Goal: Navigation & Orientation: Find specific page/section

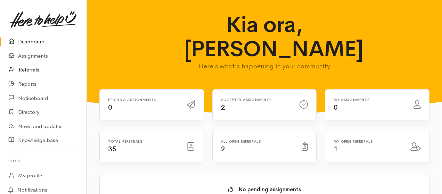
click at [31, 69] on link "Referrals" at bounding box center [43, 70] width 86 height 14
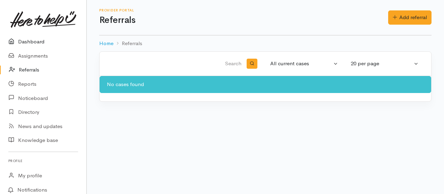
click at [39, 42] on link "Dashboard" at bounding box center [43, 42] width 86 height 14
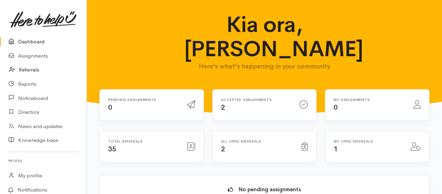
click at [27, 68] on link "Referrals" at bounding box center [43, 70] width 86 height 14
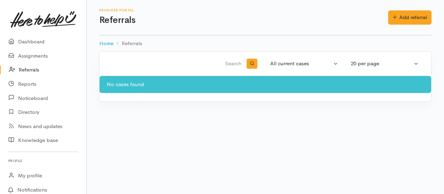
click at [29, 69] on link "Referrals" at bounding box center [43, 70] width 86 height 14
click at [32, 55] on link "Assignments" at bounding box center [43, 56] width 86 height 14
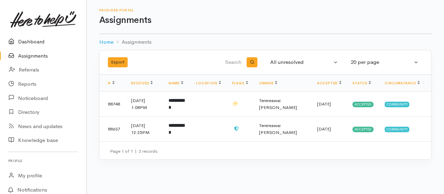
click at [33, 40] on link "Dashboard" at bounding box center [43, 42] width 86 height 14
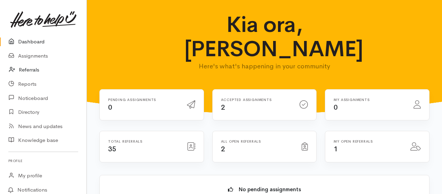
click at [30, 68] on link "Referrals" at bounding box center [43, 70] width 86 height 14
